Goal: Task Accomplishment & Management: Complete application form

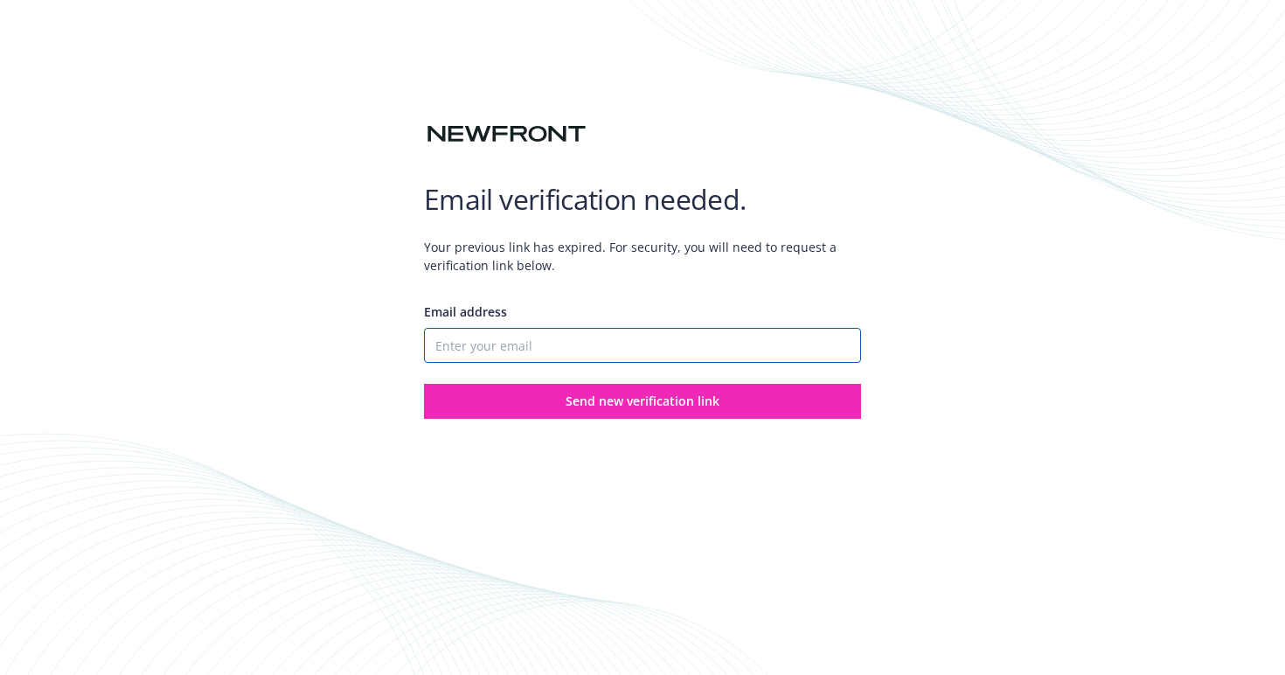
click at [633, 343] on input "Email address" at bounding box center [642, 345] width 437 height 35
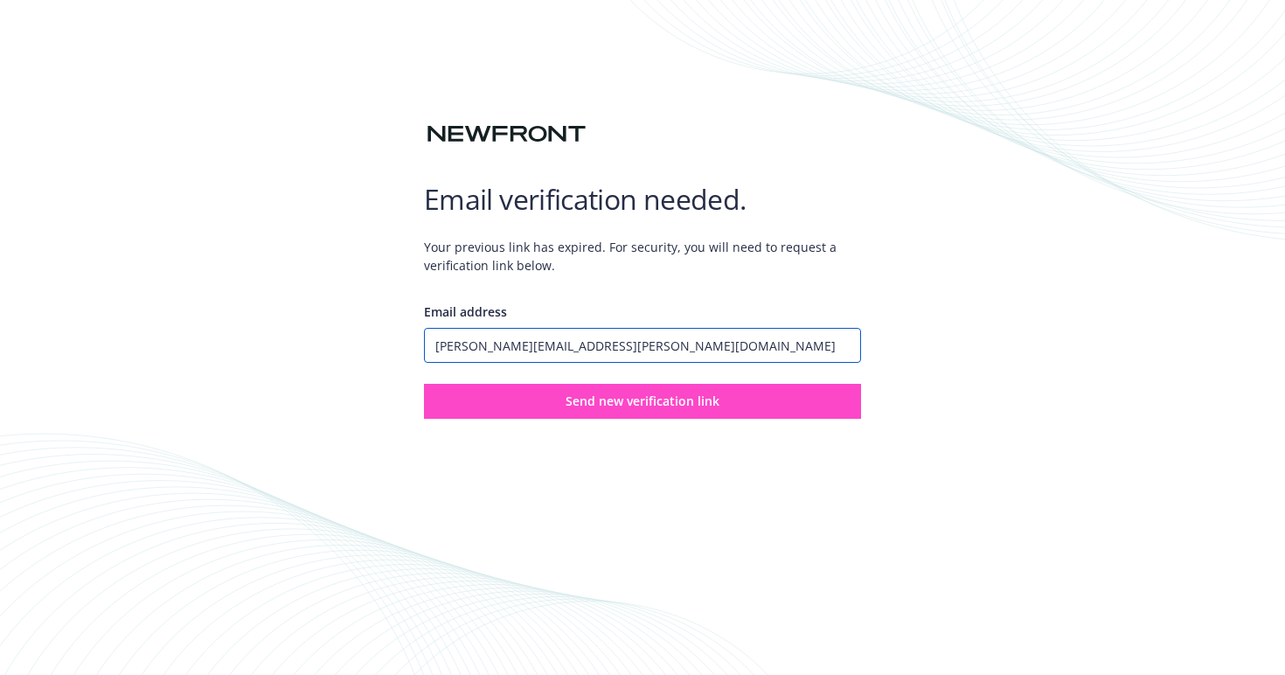
type input "[PERSON_NAME][EMAIL_ADDRESS][PERSON_NAME][DOMAIN_NAME]"
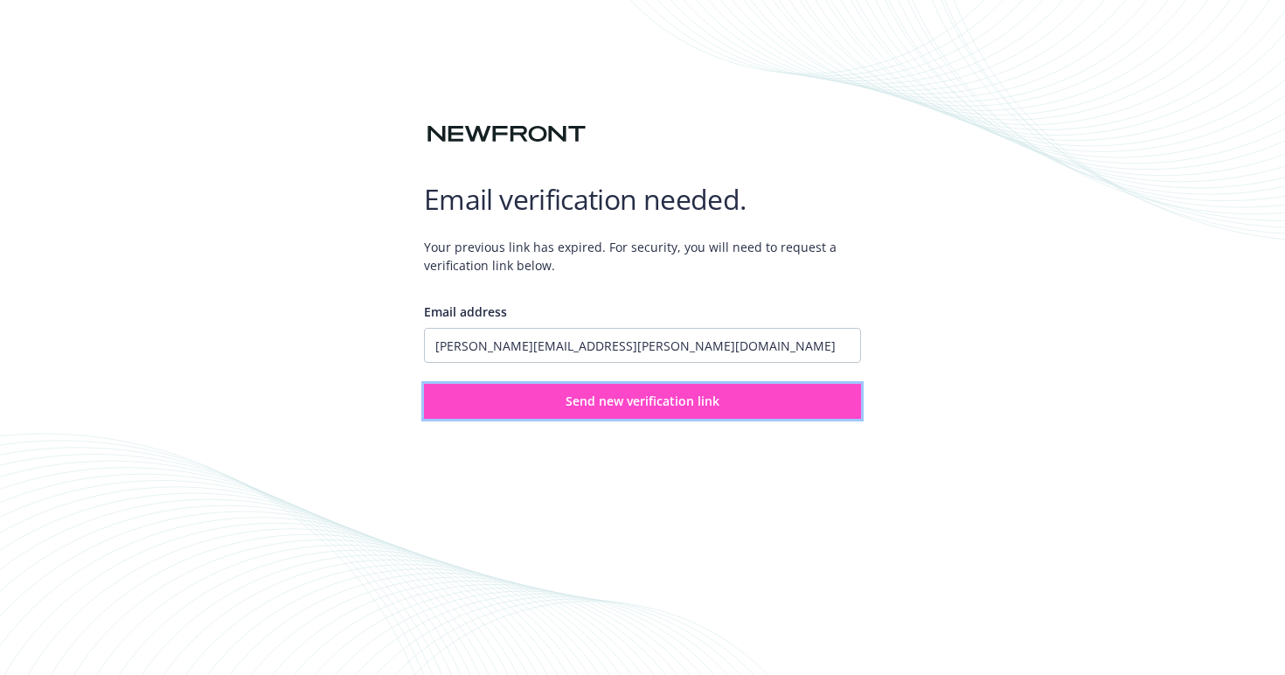
click at [675, 409] on span "Send new verification link" at bounding box center [642, 400] width 154 height 17
